Goal: Communication & Community: Answer question/provide support

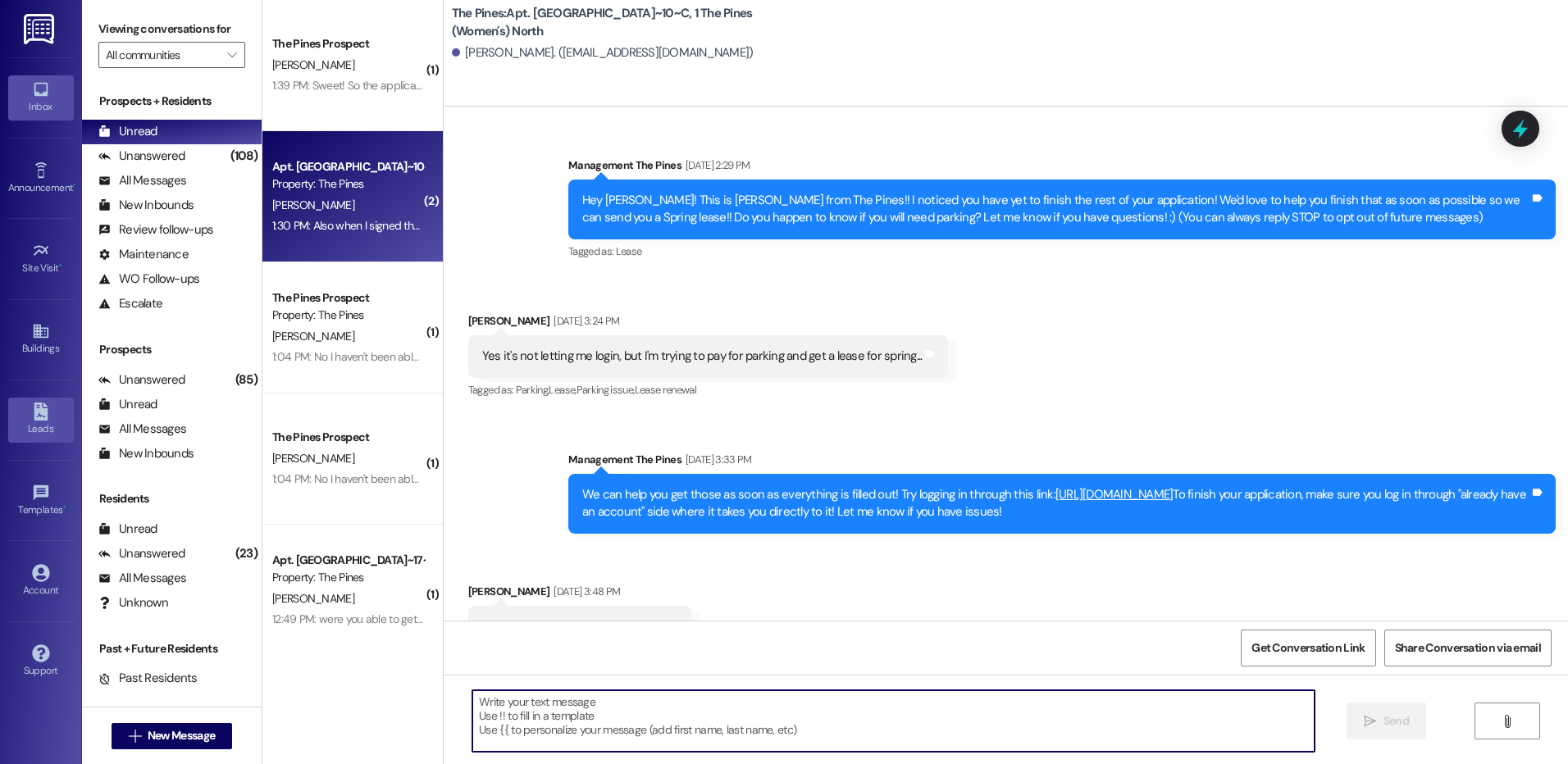
scroll to position [43990, 0]
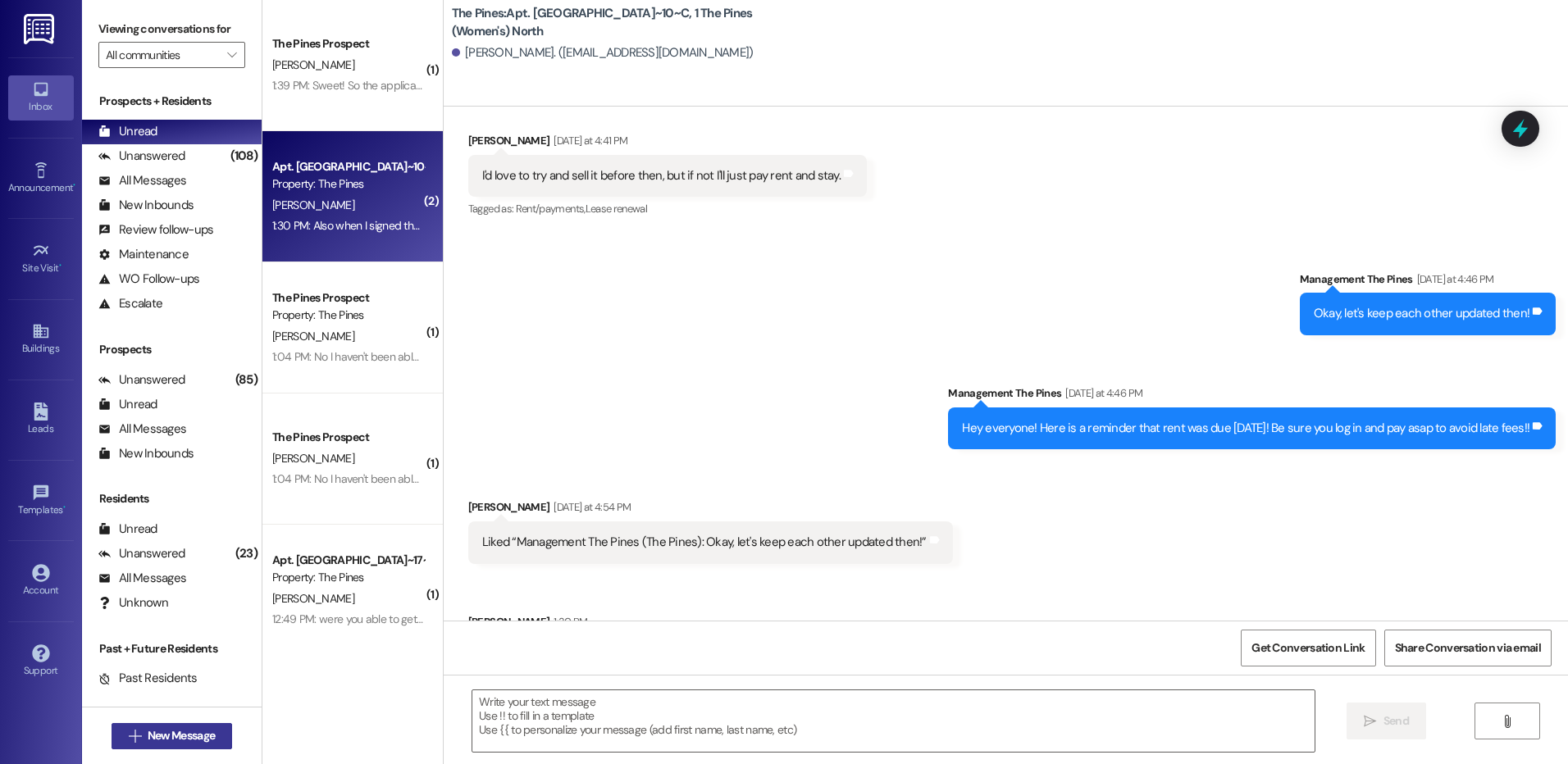
click at [169, 744] on button " New Message" at bounding box center [172, 736] width 121 height 27
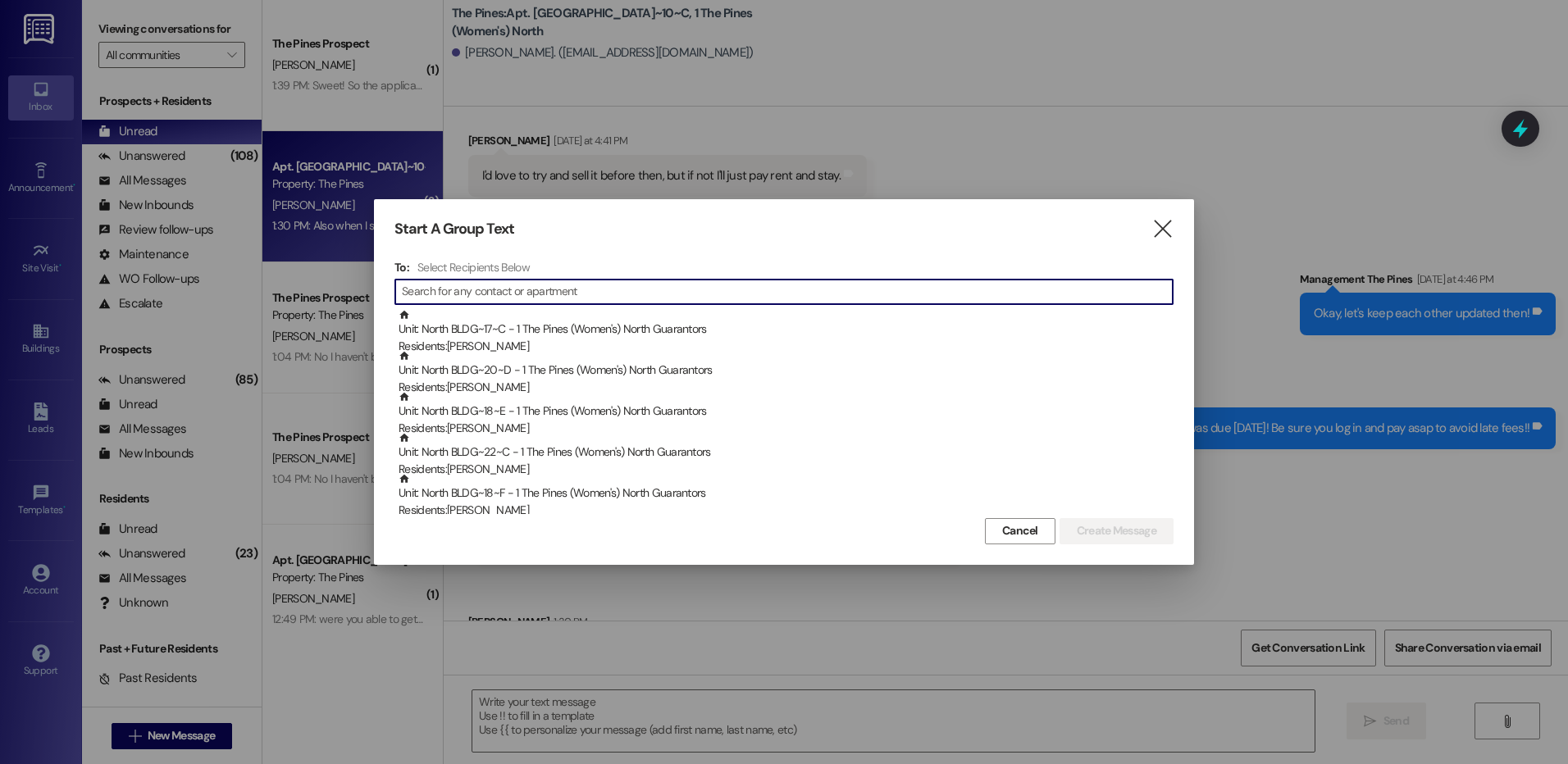
click at [1003, 533] on span "Cancel" at bounding box center [1021, 531] width 36 height 17
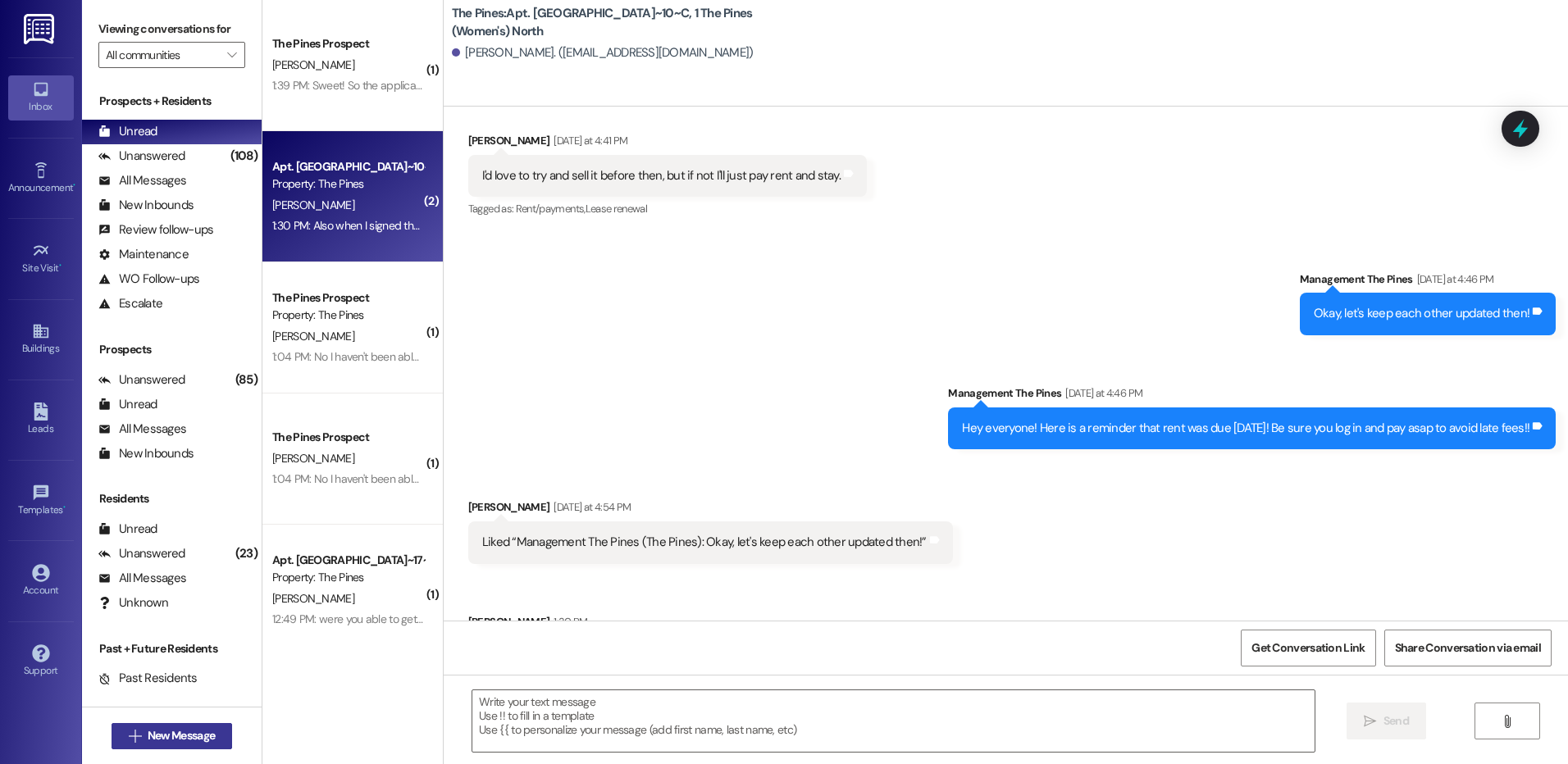
click at [157, 735] on span "New Message" at bounding box center [181, 735] width 68 height 17
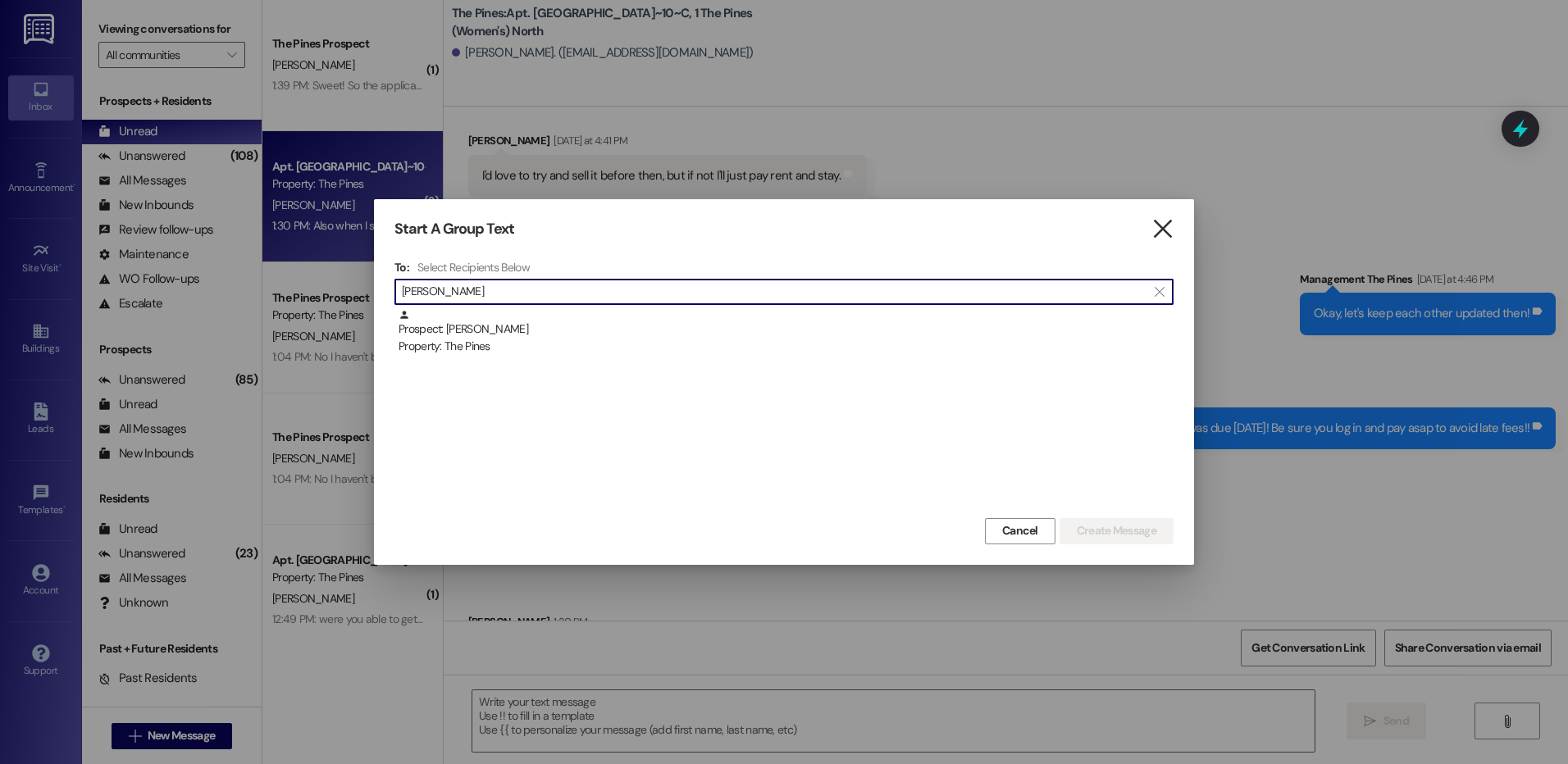
type input "[PERSON_NAME]"
click at [1170, 222] on icon "" at bounding box center [1162, 229] width 22 height 17
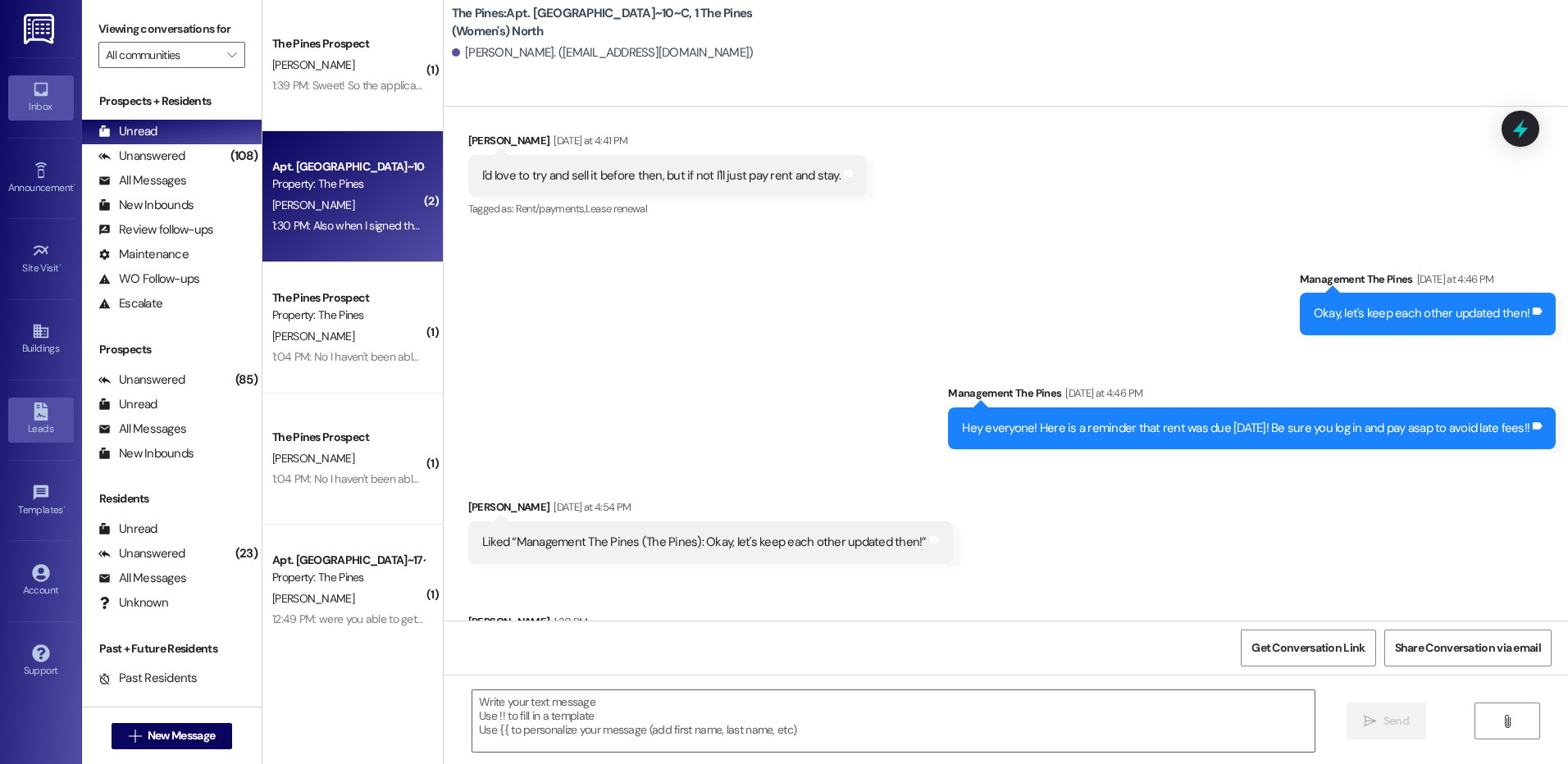
click at [34, 417] on icon at bounding box center [40, 411] width 14 height 18
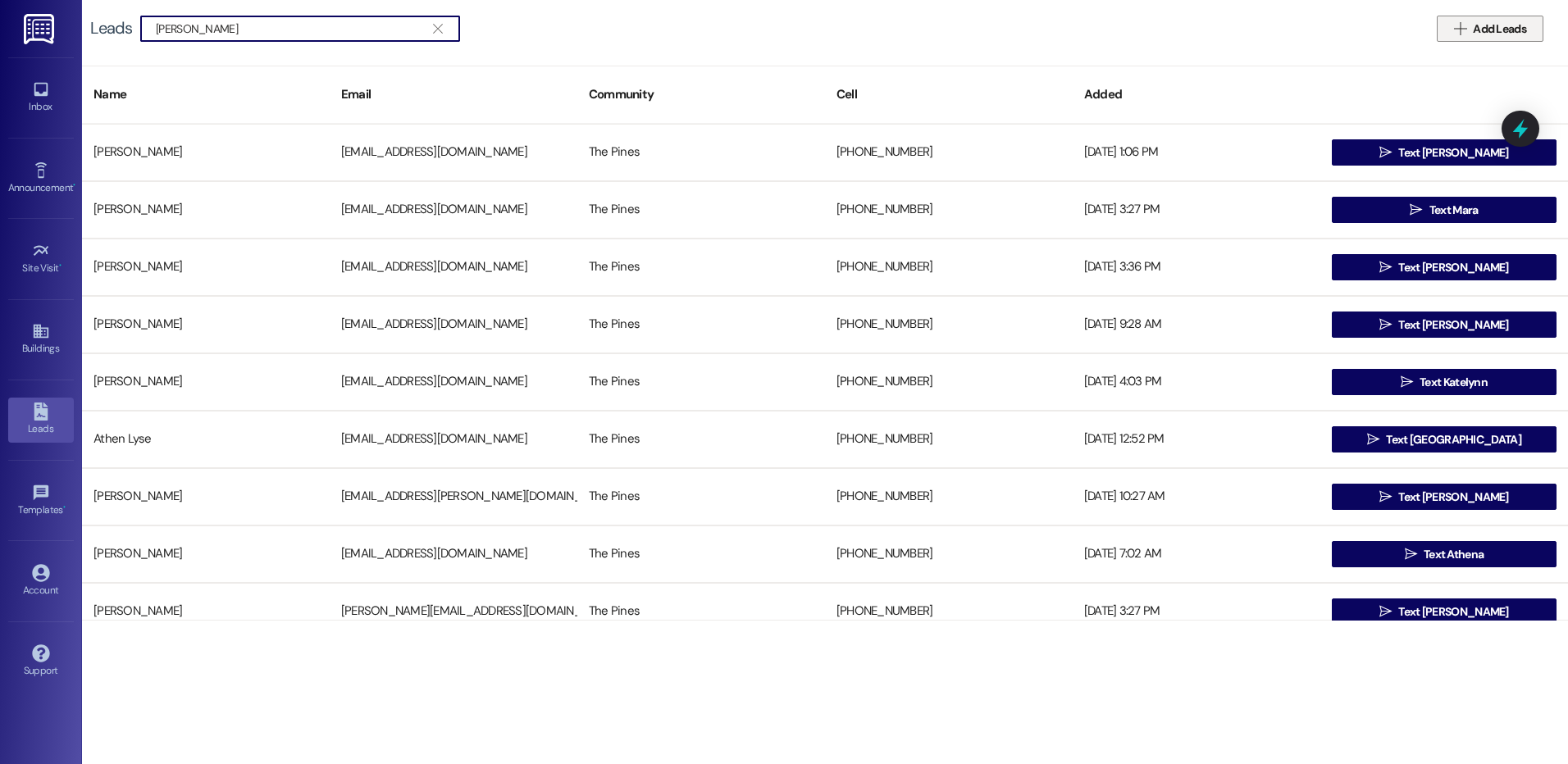
type input "[PERSON_NAME]"
click at [1461, 26] on icon "" at bounding box center [1460, 29] width 12 height 13
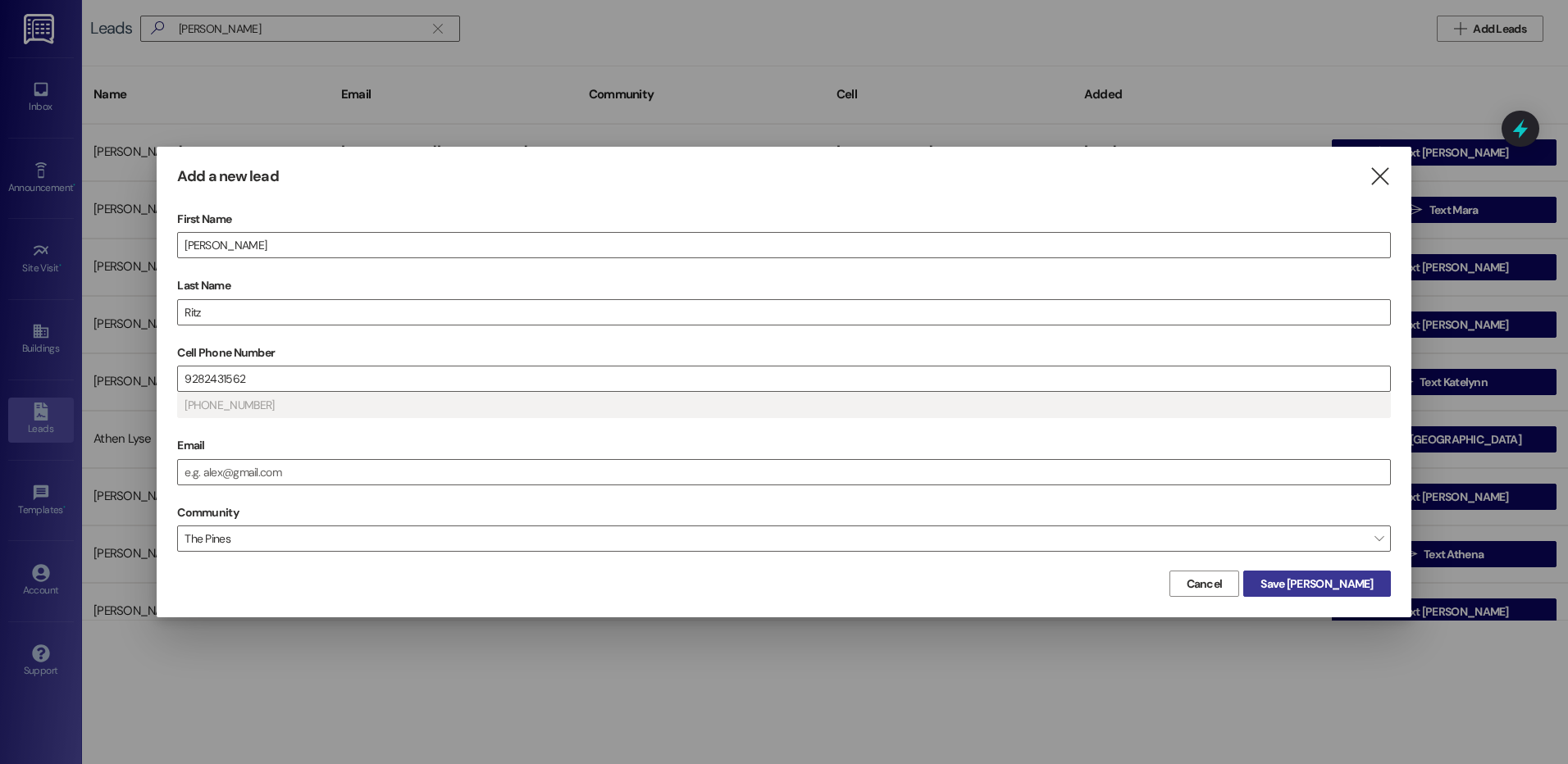
click at [1341, 591] on span "Save [PERSON_NAME]" at bounding box center [1317, 584] width 112 height 17
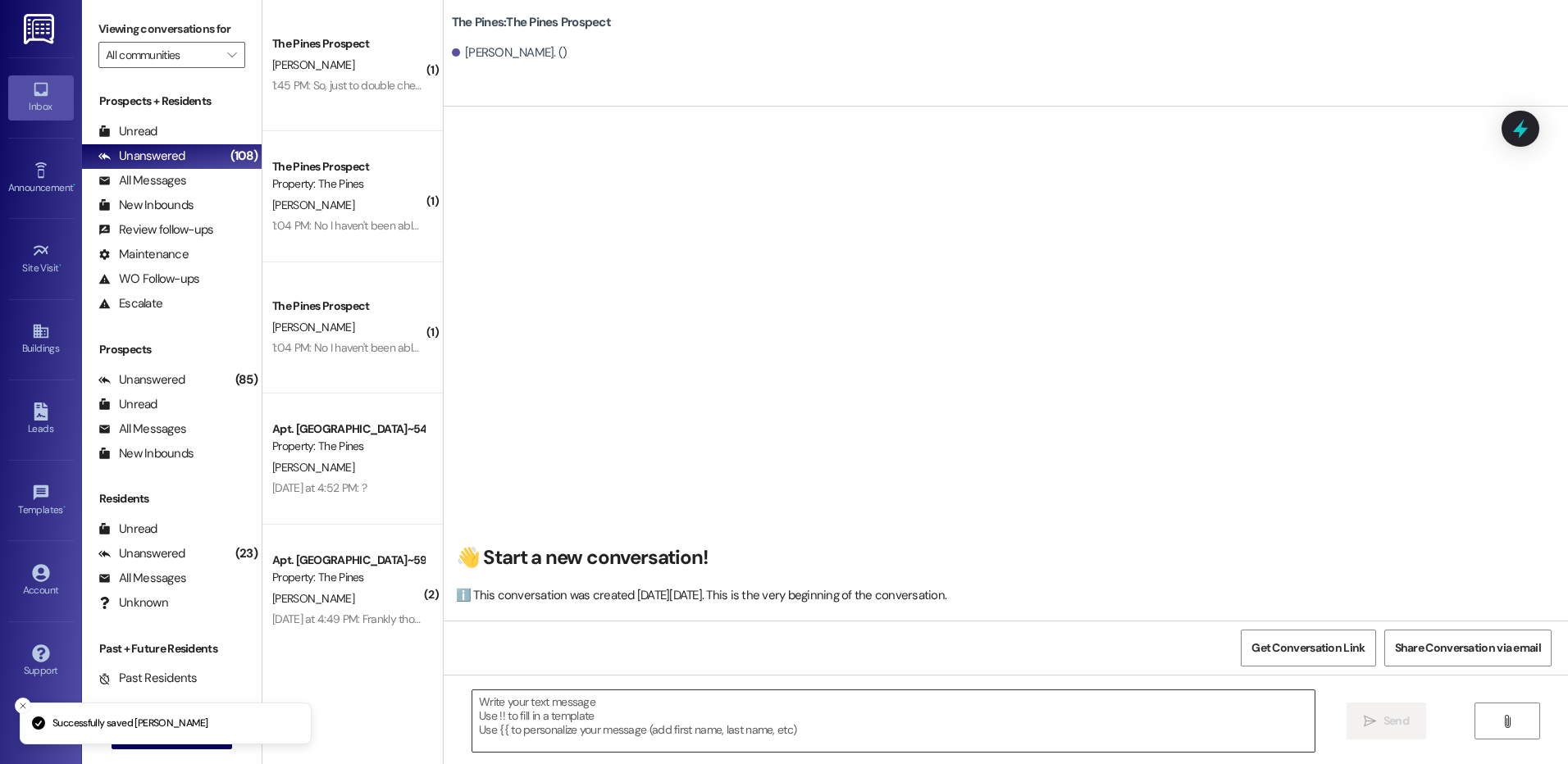
click at [839, 708] on textarea at bounding box center [893, 721] width 842 height 62
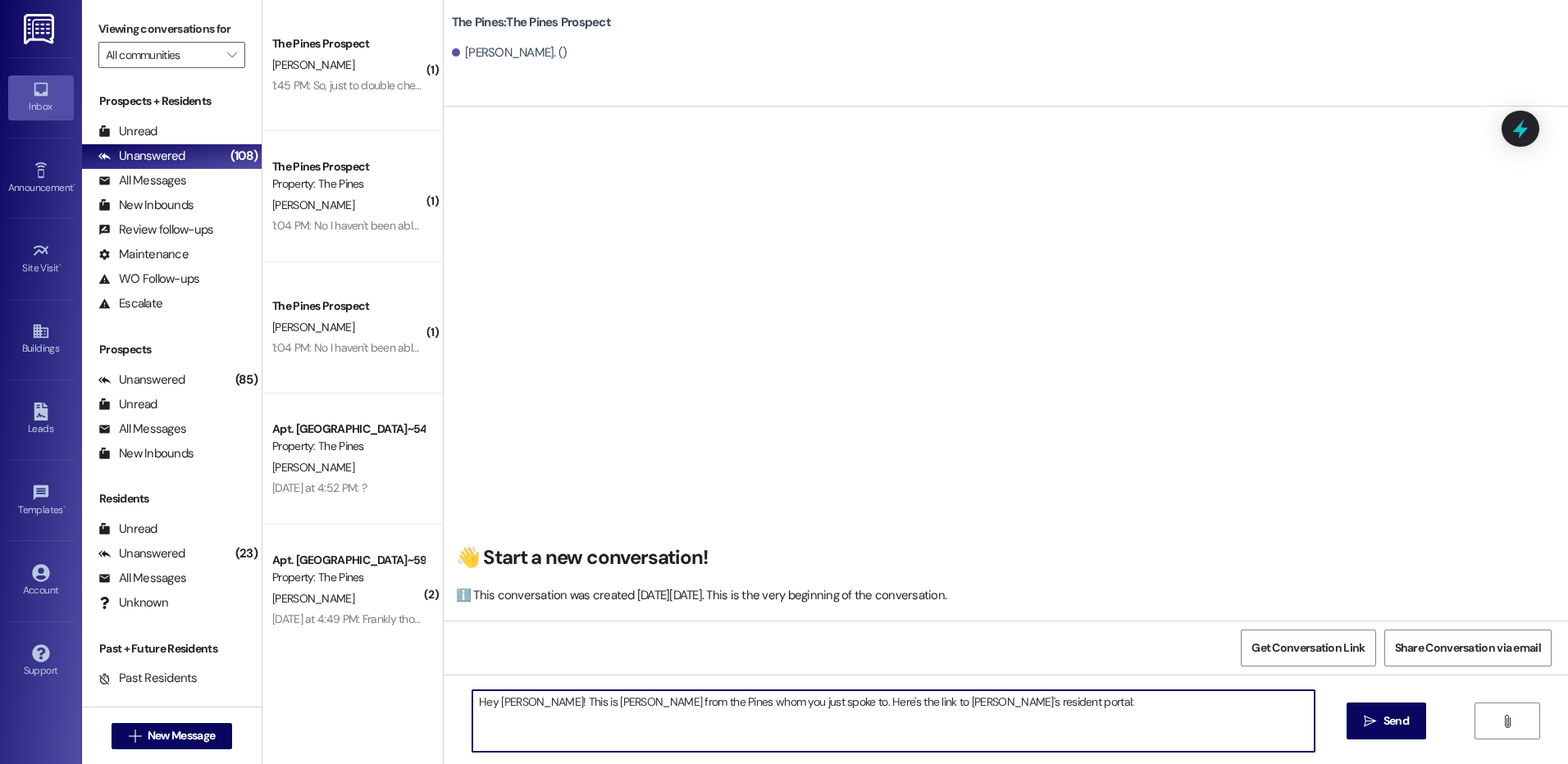
paste textarea "[URL][DOMAIN_NAME]"
click at [621, 718] on textarea "Hey [PERSON_NAME]! This is [PERSON_NAME] from the Pines whom you just spoke to.…" at bounding box center [893, 721] width 842 height 62
click at [726, 721] on textarea "Hey [PERSON_NAME]! This is [PERSON_NAME] from the Pines whom you just spoke to.…" at bounding box center [893, 721] width 842 height 62
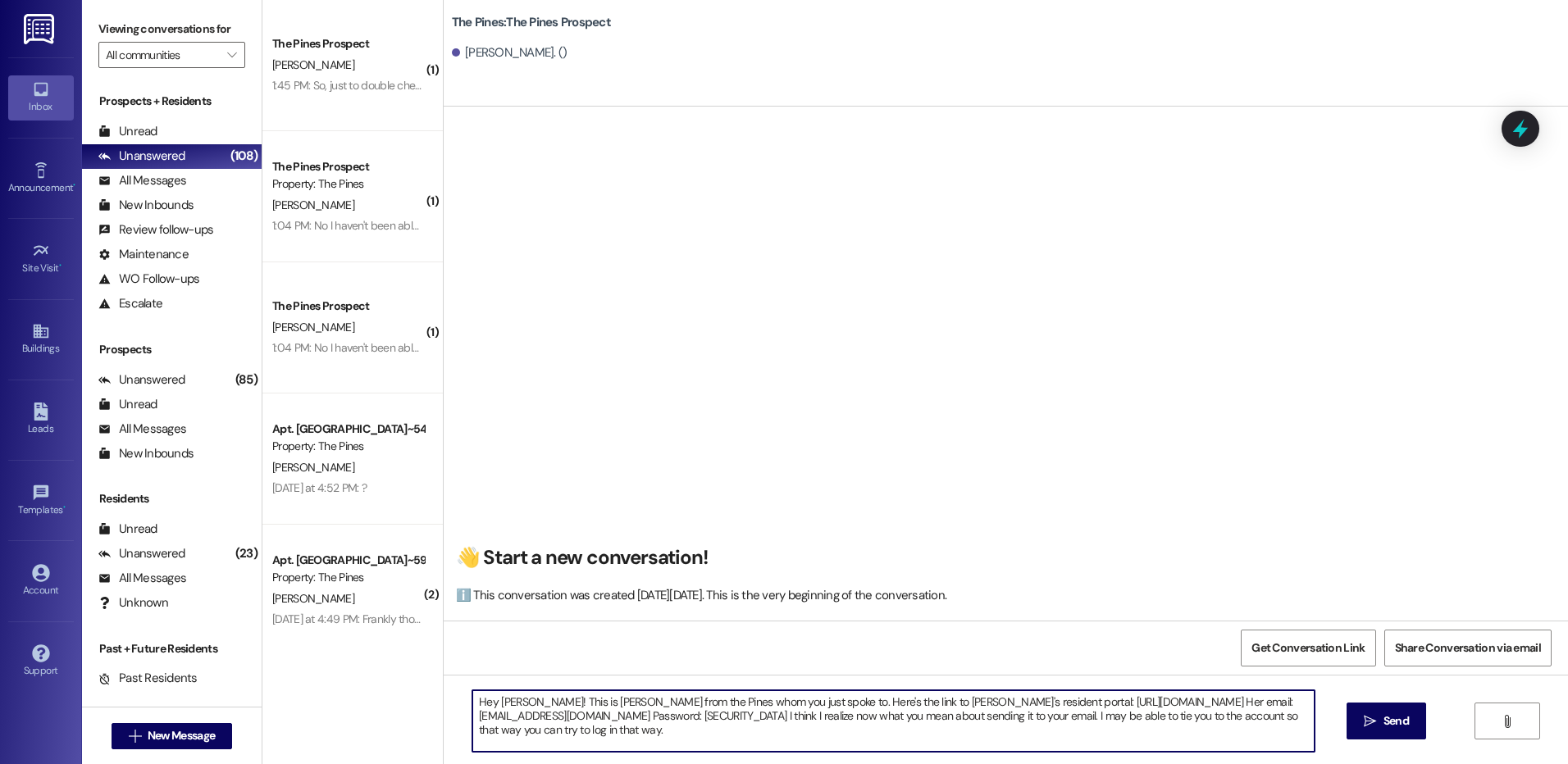
click at [677, 720] on textarea "Hey [PERSON_NAME]! This is [PERSON_NAME] from the Pines whom you just spoke to.…" at bounding box center [893, 721] width 842 height 62
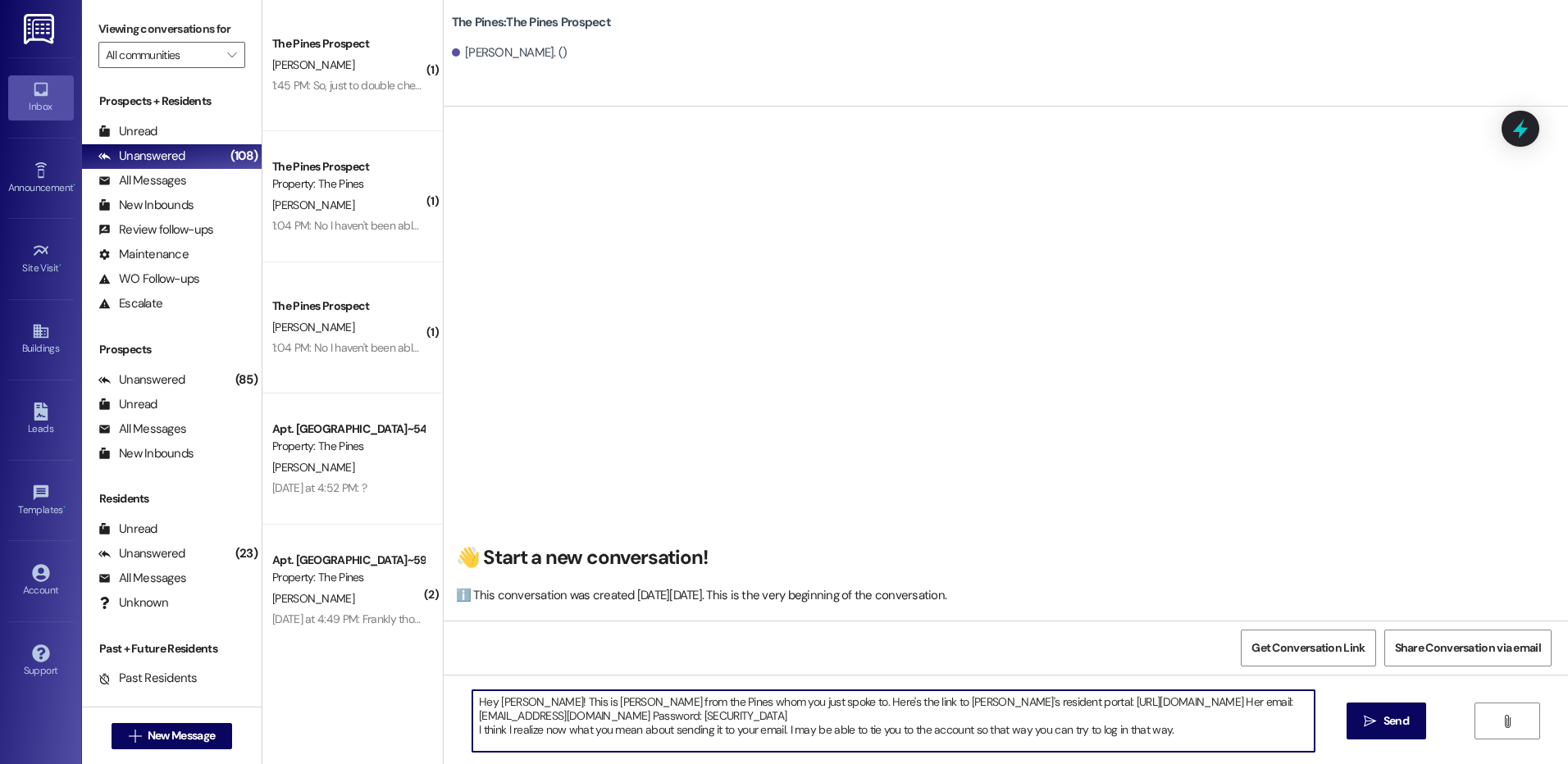
click at [1191, 732] on textarea "Hey [PERSON_NAME]! This is [PERSON_NAME] from the Pines whom you just spoke to.…" at bounding box center [893, 721] width 842 height 62
click at [843, 735] on textarea "Hey [PERSON_NAME]! This is [PERSON_NAME] from the Pines whom you just spoke to.…" at bounding box center [893, 721] width 842 height 62
drag, startPoint x: 464, startPoint y: 718, endPoint x: 569, endPoint y: 717, distance: 105.0
click at [569, 717] on textarea "Hey [PERSON_NAME]! This is [PERSON_NAME] from the Pines whom you just spoke to.…" at bounding box center [893, 721] width 842 height 62
click at [779, 734] on textarea "Hey [PERSON_NAME]! This is [PERSON_NAME] from the Pines whom you just spoke to.…" at bounding box center [893, 721] width 842 height 62
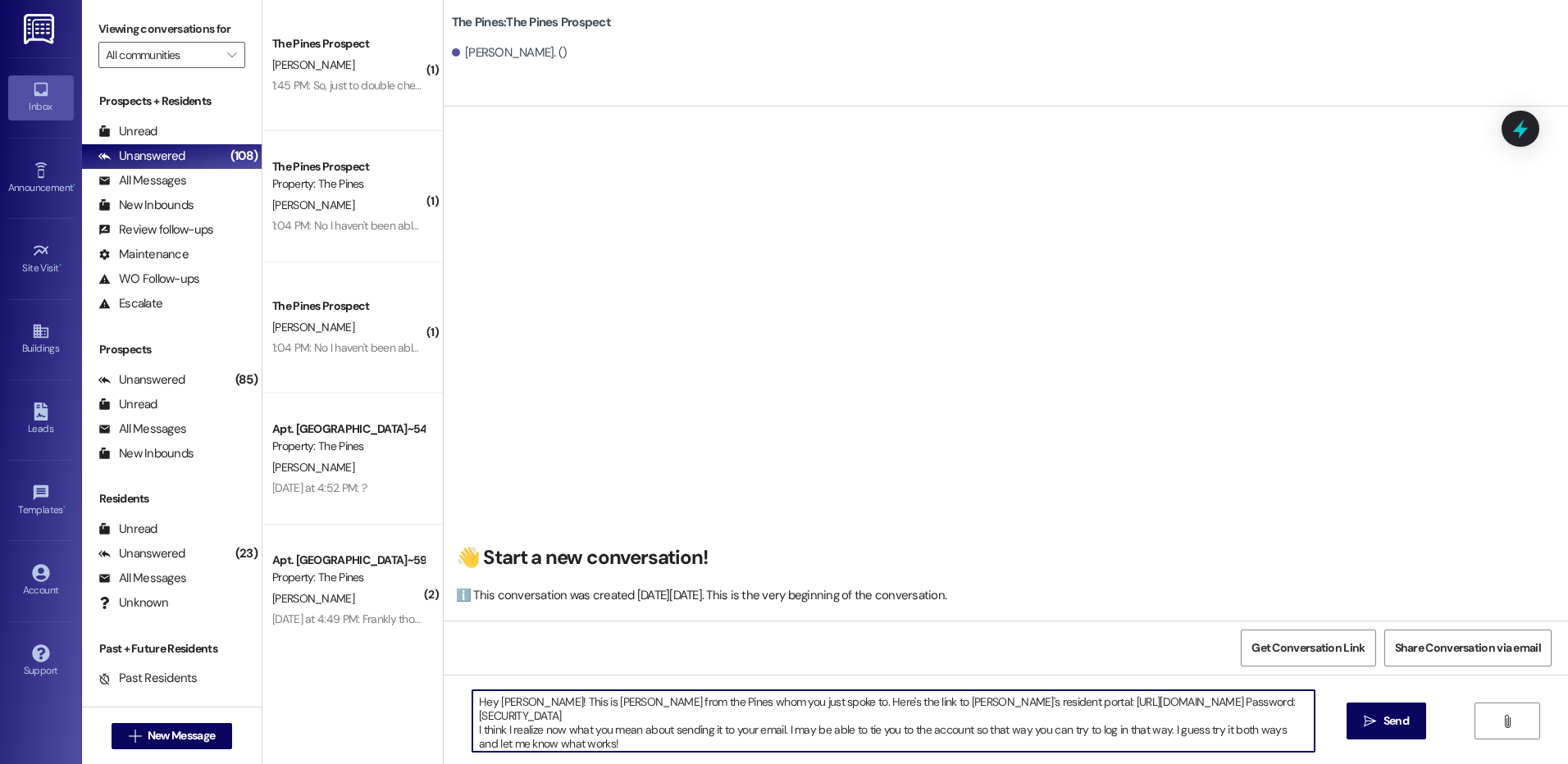
drag, startPoint x: 1167, startPoint y: 718, endPoint x: 1224, endPoint y: 732, distance: 58.7
click at [1224, 732] on textarea "Hey [PERSON_NAME]! This is [PERSON_NAME] from the Pines whom you just spoke to.…" at bounding box center [893, 721] width 842 height 62
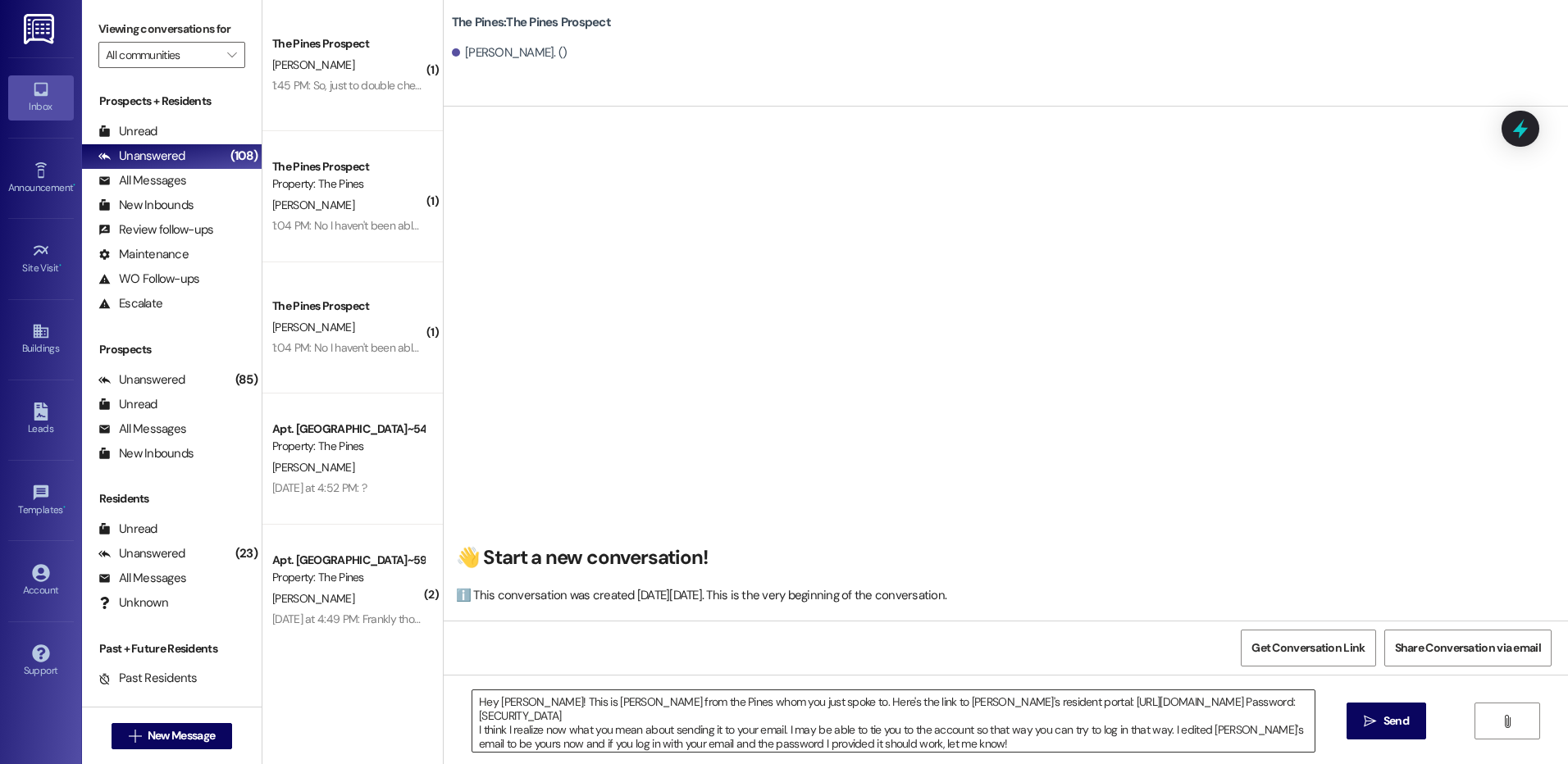
click at [1124, 734] on textarea "Hey [PERSON_NAME]! This is [PERSON_NAME] from the Pines whom you just spoke to.…" at bounding box center [893, 721] width 842 height 62
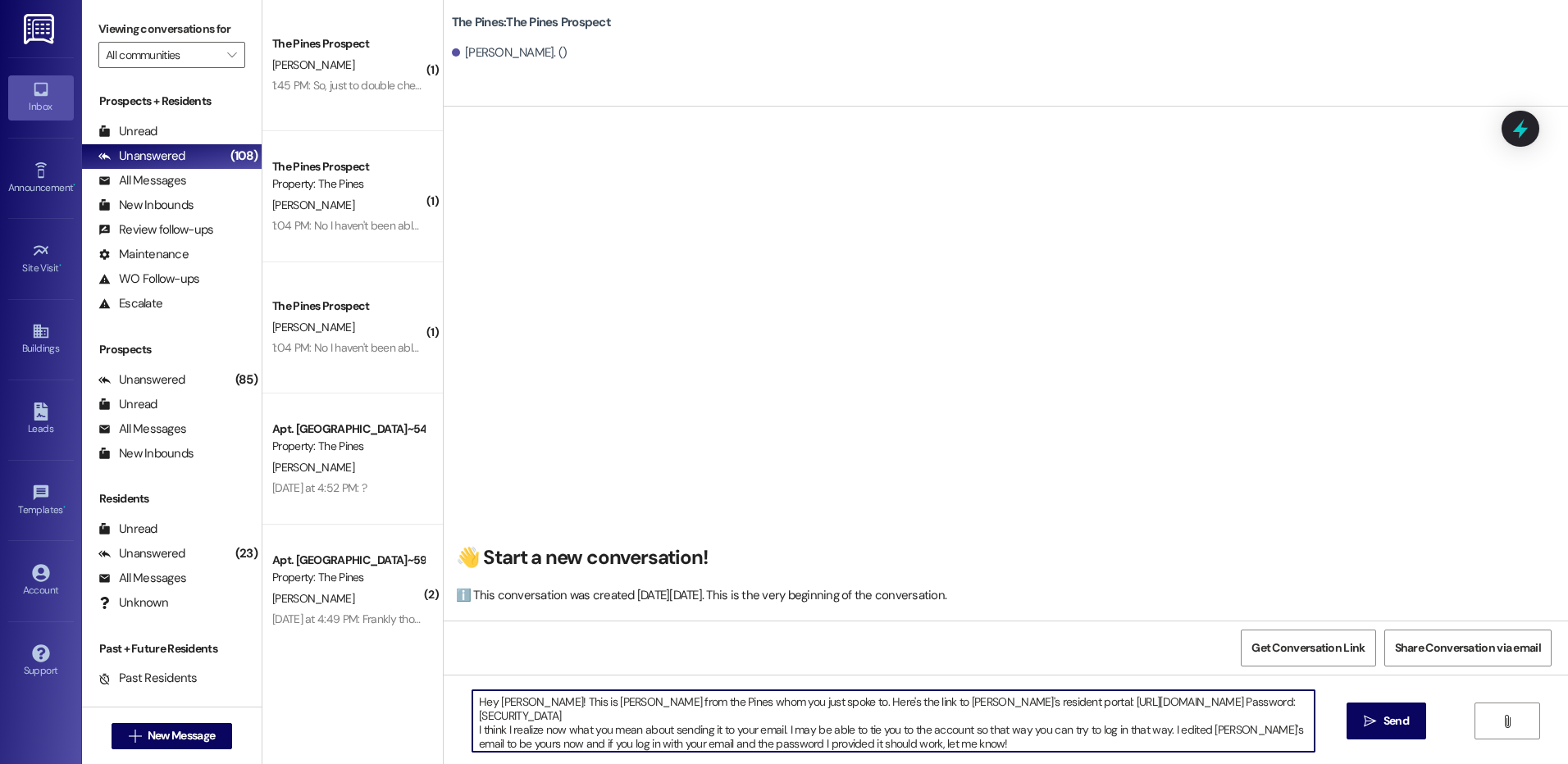
drag, startPoint x: 1162, startPoint y: 722, endPoint x: 1198, endPoint y: 730, distance: 36.9
click at [1198, 730] on textarea "Hey [PERSON_NAME]! This is [PERSON_NAME] from the Pines whom you just spoke to.…" at bounding box center [893, 721] width 842 height 62
type textarea "Hey [PERSON_NAME]! This is [PERSON_NAME] from the Pines whom you just spoke to.…"
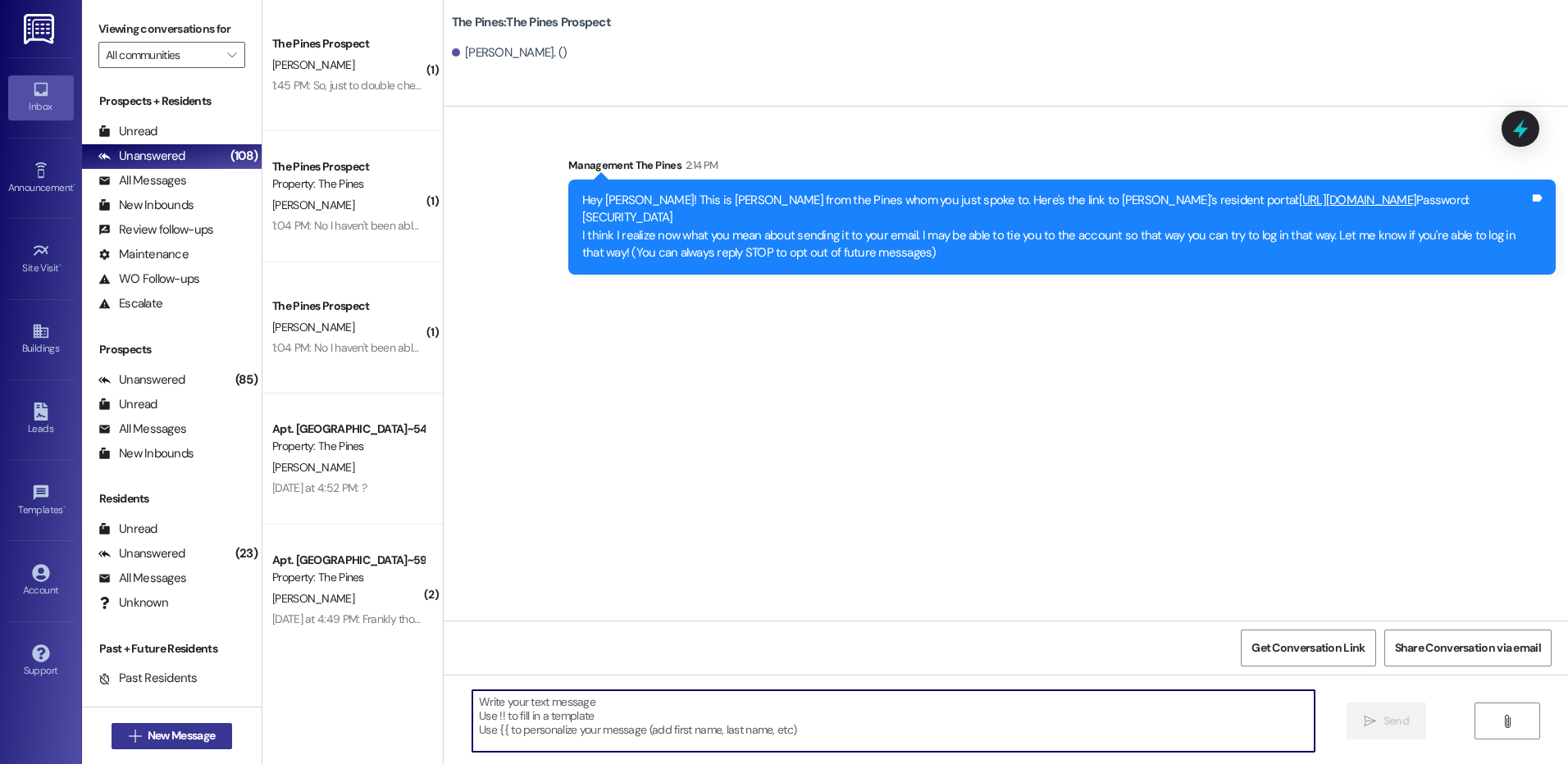
click at [167, 743] on span "New Message" at bounding box center [181, 735] width 68 height 17
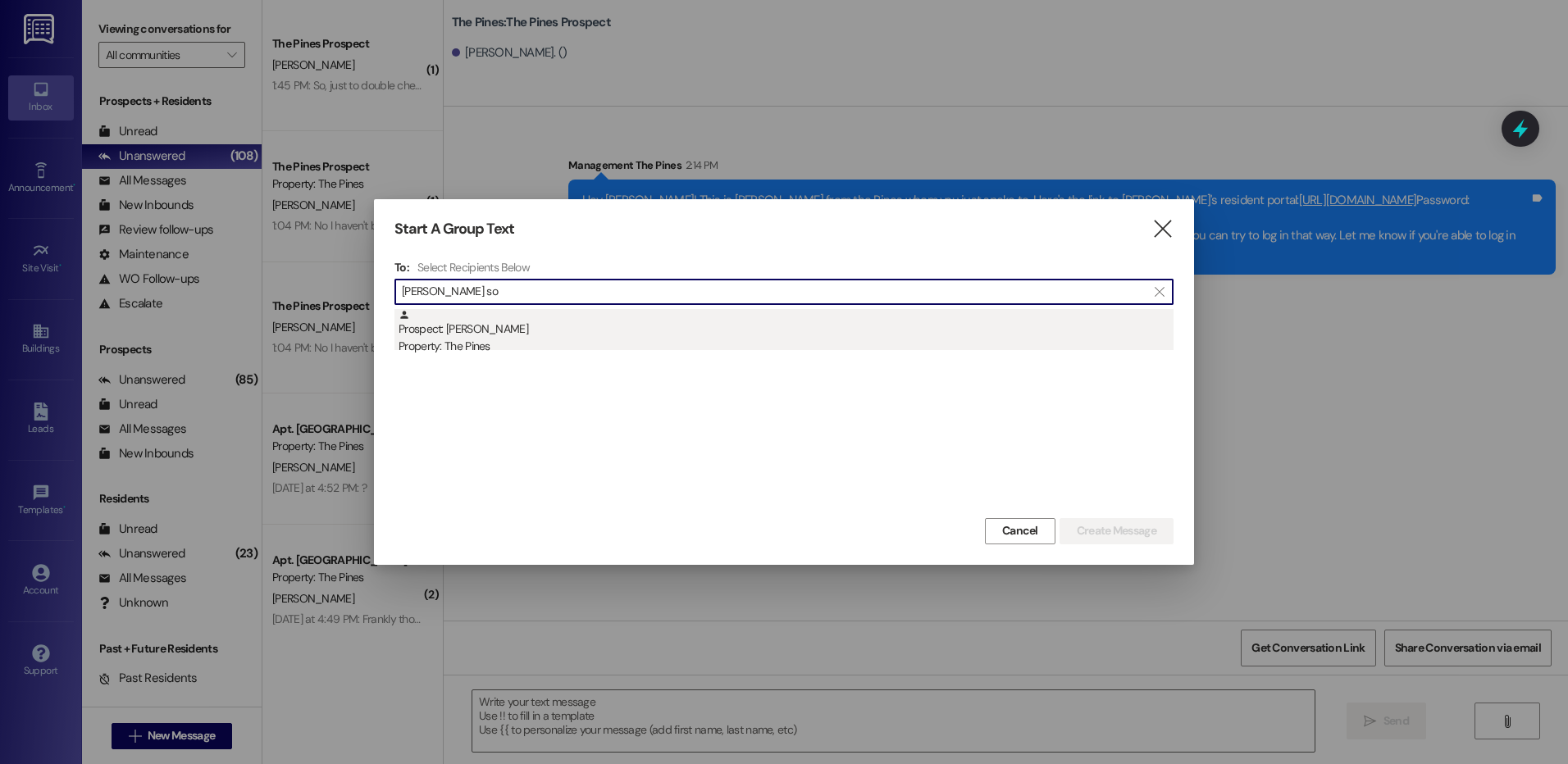
type input "[PERSON_NAME] so"
click at [567, 326] on div "Prospect: [PERSON_NAME] Property: The Pines" at bounding box center [785, 332] width 775 height 47
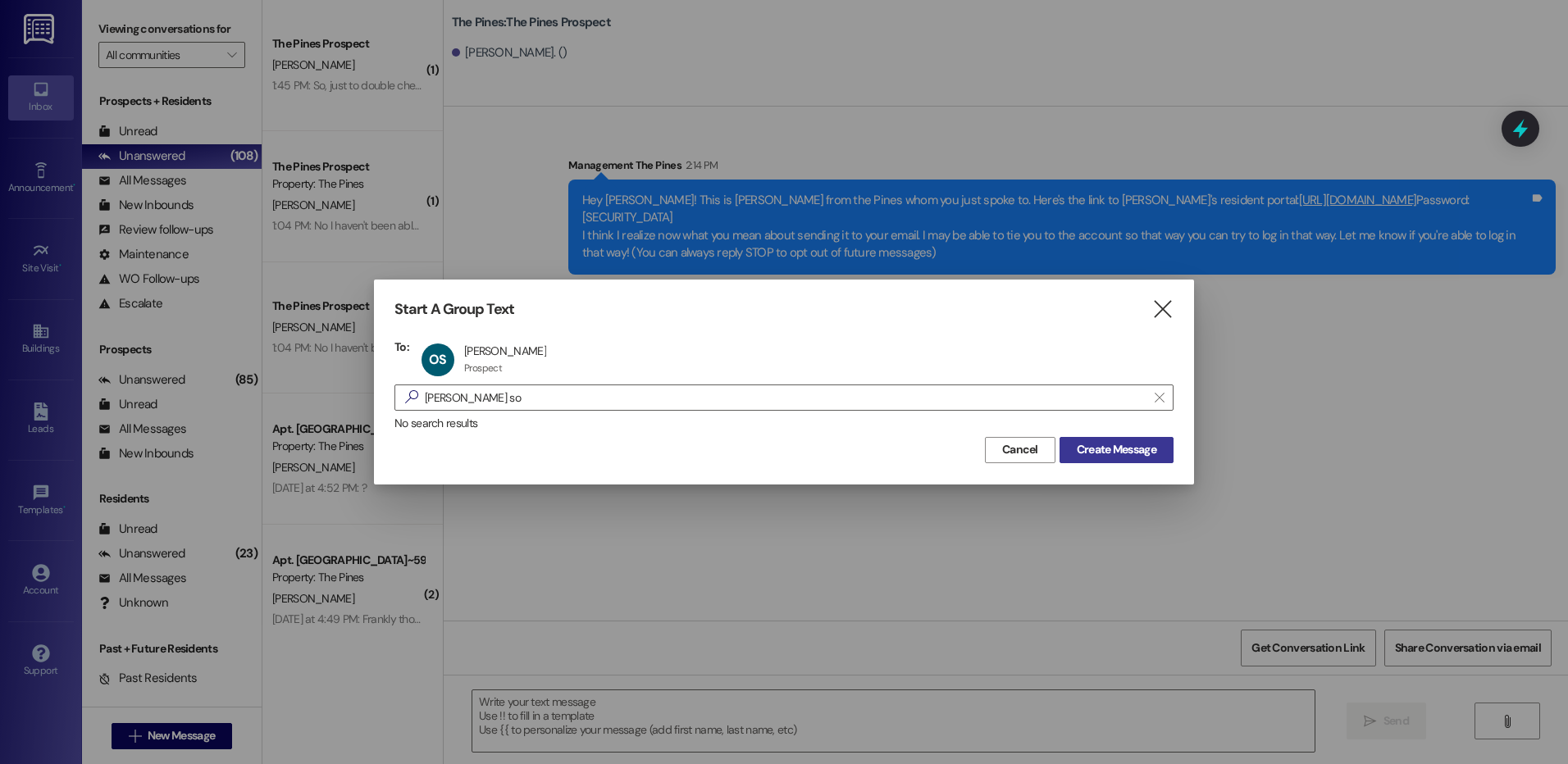
click at [1142, 444] on span "Create Message" at bounding box center [1116, 450] width 79 height 17
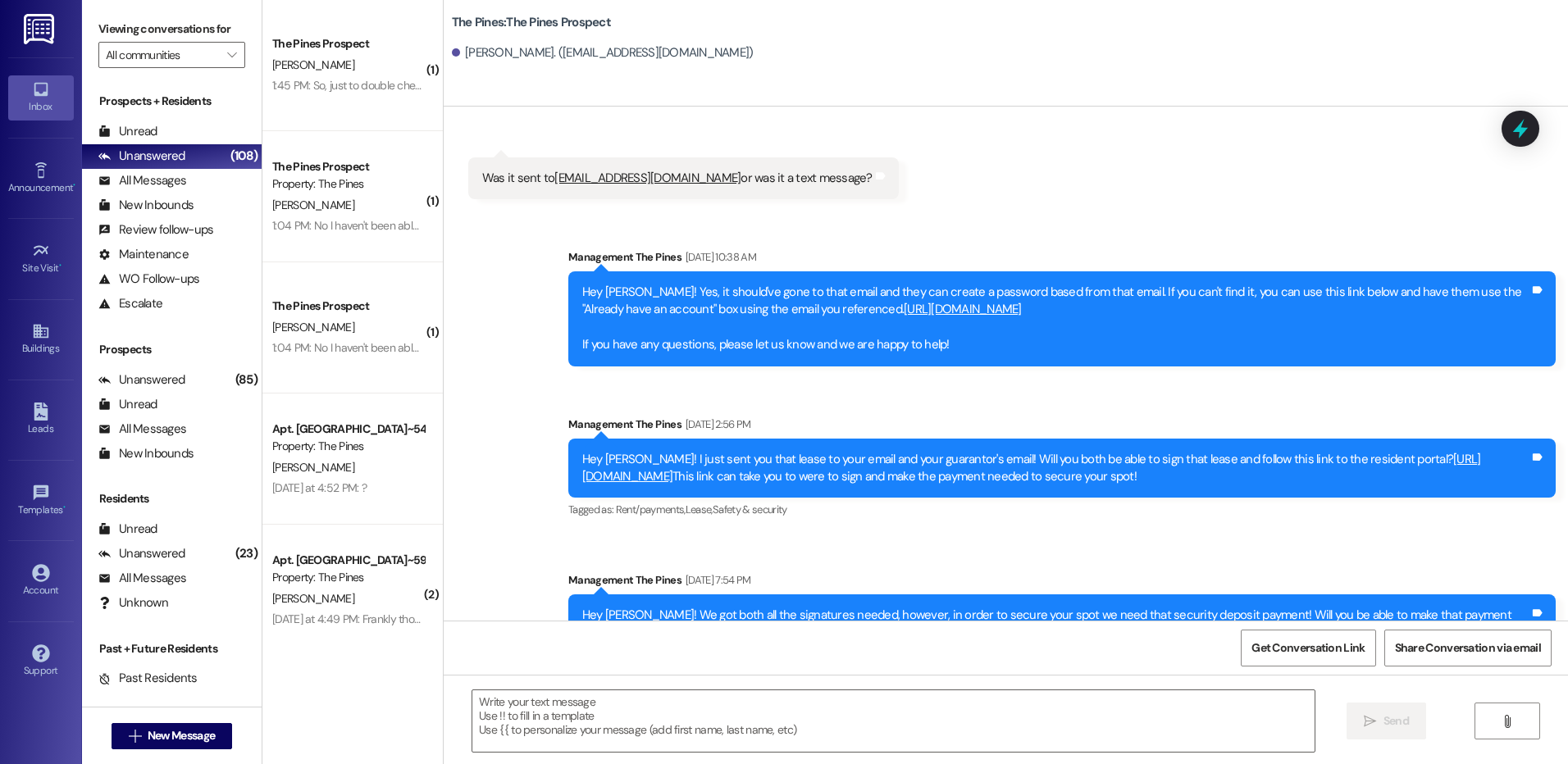
scroll to position [420, 0]
